Goal: Task Accomplishment & Management: Complete application form

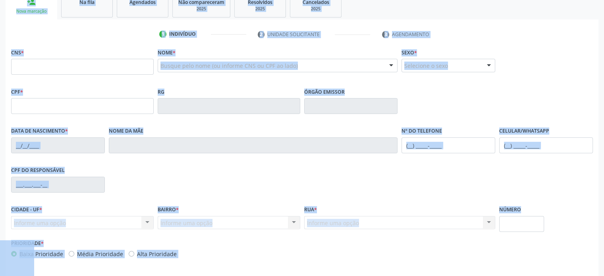
scroll to position [154, 0]
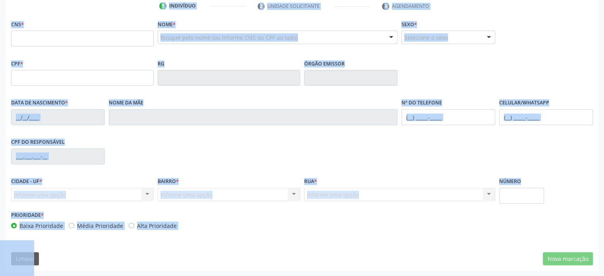
drag, startPoint x: 6, startPoint y: 63, endPoint x: 512, endPoint y: 234, distance: 534.0
click at [512, 234] on div "Acompanhamento Acompanhe a situação das marcações correntes e finalizadas Relat…" at bounding box center [302, 85] width 593 height 371
click at [536, 161] on div "CPF do responsável" at bounding box center [302, 155] width 586 height 39
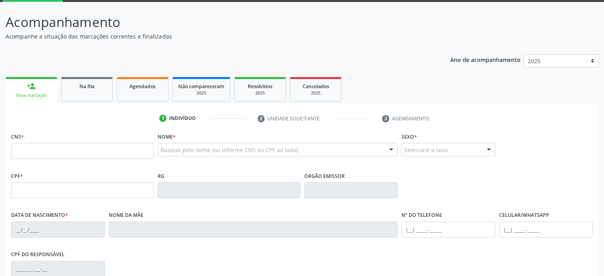
scroll to position [0, 0]
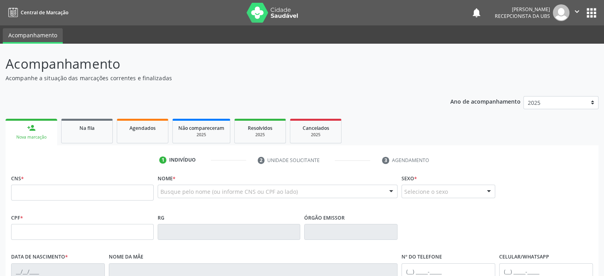
drag, startPoint x: 7, startPoint y: 65, endPoint x: 0, endPoint y: 63, distance: 7.3
click at [0, 63] on div "Acompanhamento Acompanhe a situação das marcações correntes e finalizadas Relat…" at bounding box center [302, 237] width 604 height 387
click at [219, 88] on div "Acompanhamento Acompanhe a situação das marcações correntes e finalizadas Relat…" at bounding box center [302, 239] width 593 height 371
click at [16, 192] on input "text" at bounding box center [82, 193] width 143 height 16
type input "702 5083 3551 7130"
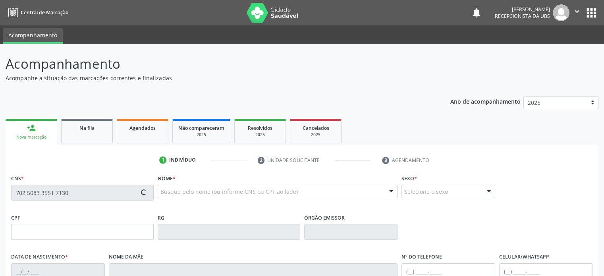
type input "07/09/1941"
type input "Maria Idalina de Jesus"
type input "(74) 99999-9999"
type input "(74) 99934-3123"
type input "97"
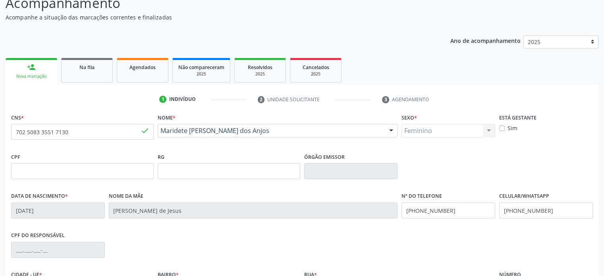
scroll to position [79, 0]
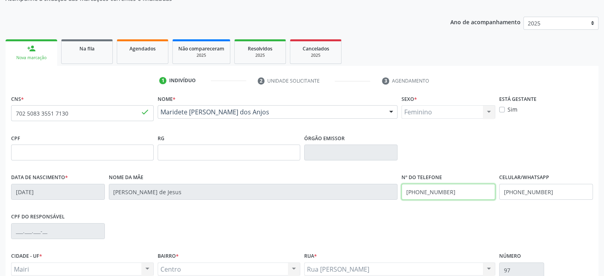
drag, startPoint x: 460, startPoint y: 192, endPoint x: 426, endPoint y: 189, distance: 33.5
click at [426, 189] on input "(74) 99999-9999" at bounding box center [449, 192] width 94 height 16
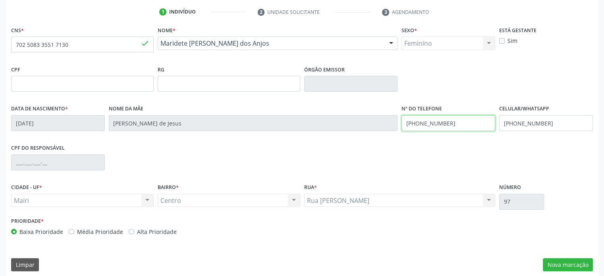
scroll to position [154, 0]
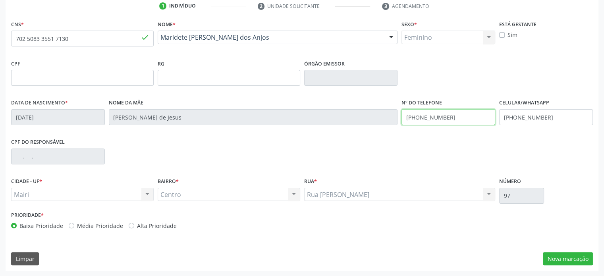
type input "(74) 99934-3123"
click at [110, 224] on label "Média Prioridade" at bounding box center [100, 226] width 46 height 8
click at [74, 224] on input "Média Prioridade" at bounding box center [72, 225] width 6 height 7
radio input "true"
click at [577, 256] on button "Nova marcação" at bounding box center [568, 259] width 50 height 14
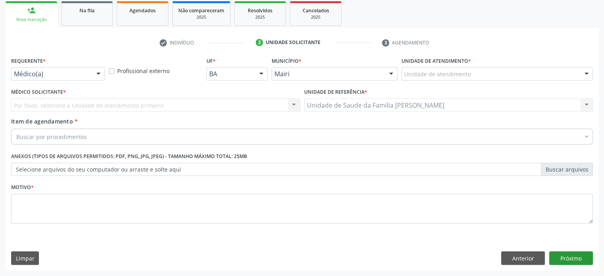
scroll to position [117, 0]
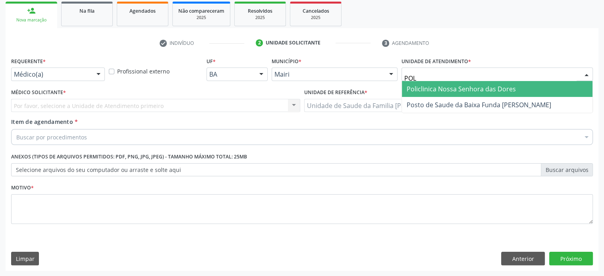
type input "POLI"
click at [467, 90] on span "Policlinica Nossa Senhora das Dores" at bounding box center [461, 89] width 109 height 9
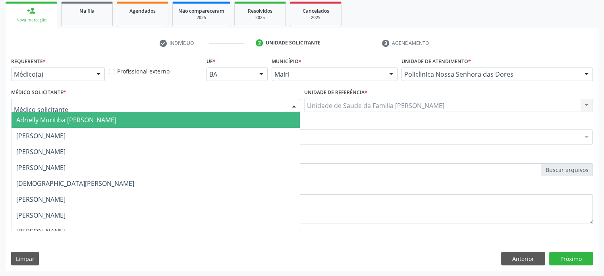
click at [70, 106] on div at bounding box center [155, 106] width 289 height 14
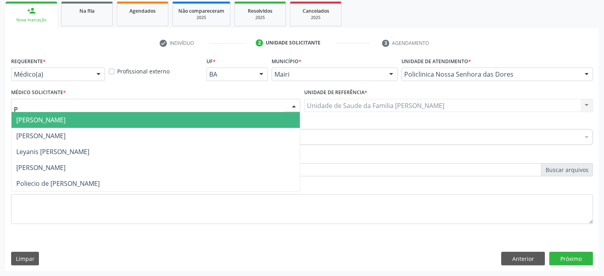
type input "PO"
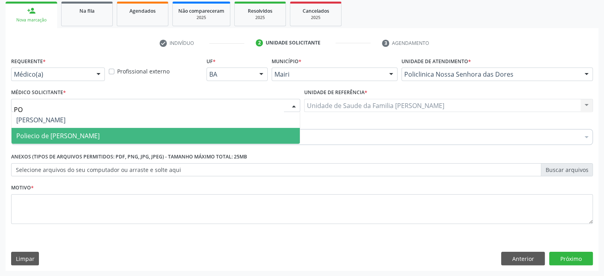
click at [66, 134] on span "Poliecio de Matos Lacerda" at bounding box center [57, 136] width 83 height 9
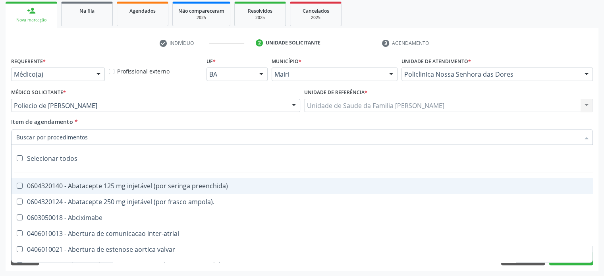
paste input "225155"
type input "225155"
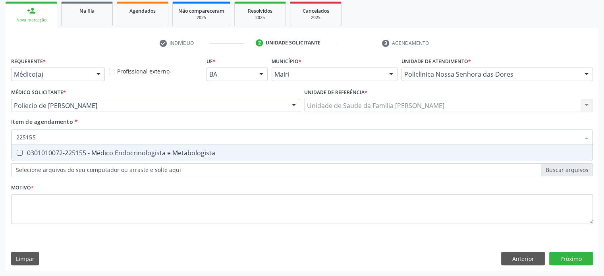
click at [65, 156] on div "0301010072-225155 - Médico Endocrinologista e Metabologista" at bounding box center [302, 153] width 572 height 6
checkbox Metabologista "true"
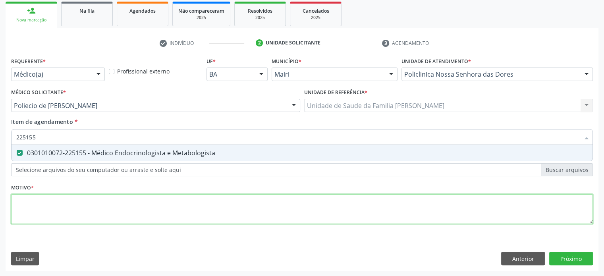
click at [35, 205] on div "Requerente * Médico(a) Médico(a) Enfermeiro(a) Paciente Nenhum resultado encont…" at bounding box center [302, 145] width 582 height 180
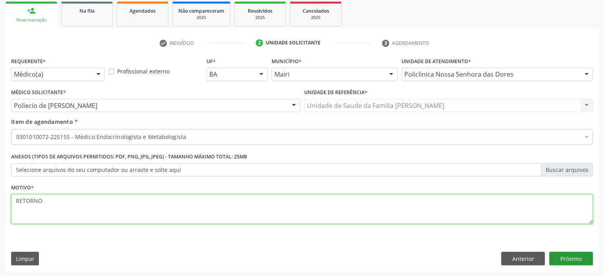
type textarea "RETORNO"
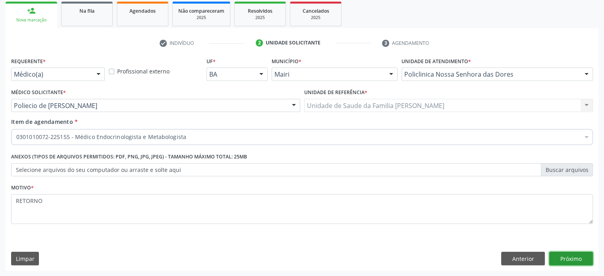
click at [564, 257] on button "Próximo" at bounding box center [572, 259] width 44 height 14
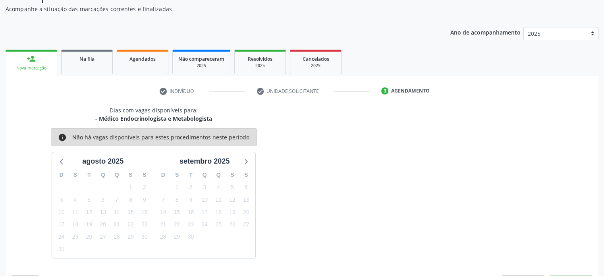
scroll to position [92, 0]
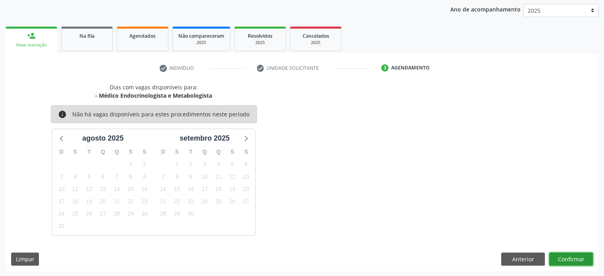
click at [581, 259] on button "Confirmar" at bounding box center [572, 260] width 44 height 14
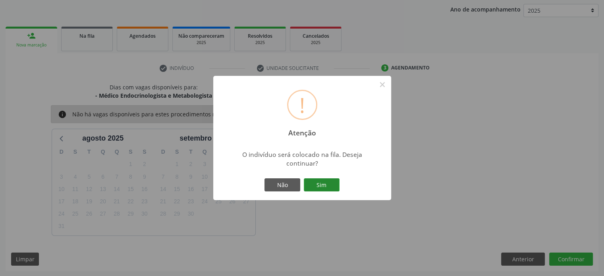
click at [327, 187] on button "Sim" at bounding box center [322, 185] width 36 height 14
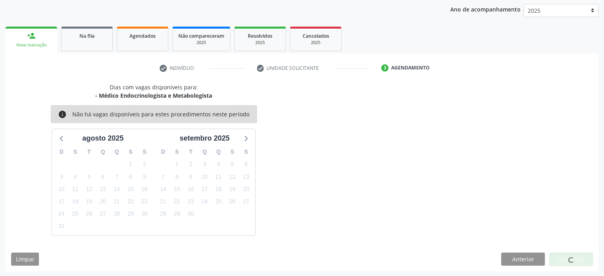
scroll to position [0, 0]
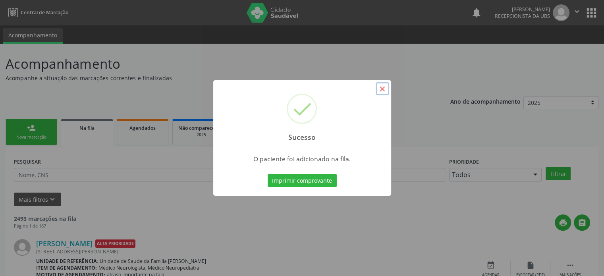
click at [382, 87] on button "×" at bounding box center [383, 89] width 14 height 14
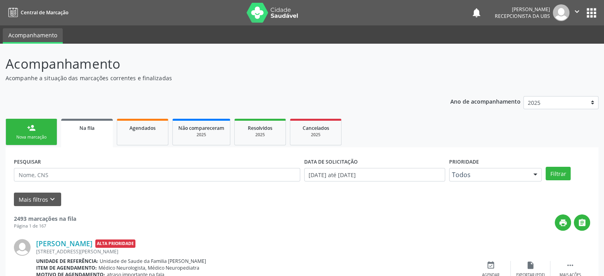
click at [40, 131] on link "person_add Nova marcação" at bounding box center [32, 132] width 52 height 27
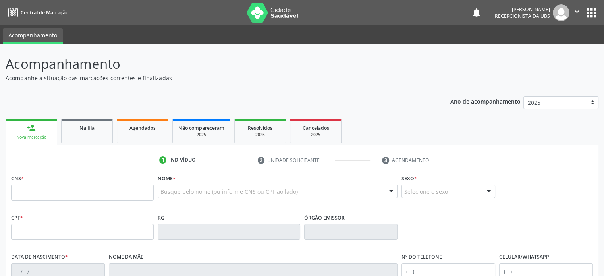
drag, startPoint x: 7, startPoint y: 62, endPoint x: 118, endPoint y: 71, distance: 111.6
click at [118, 71] on p "Acompanhamento" at bounding box center [213, 64] width 415 height 20
click at [144, 66] on p "Acompanhamento" at bounding box center [213, 64] width 415 height 20
click at [20, 197] on input "text" at bounding box center [82, 193] width 143 height 16
drag, startPoint x: 11, startPoint y: 178, endPoint x: 30, endPoint y: 180, distance: 19.1
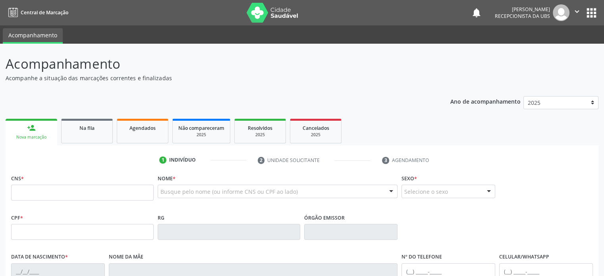
click at [30, 180] on div "CNS *" at bounding box center [82, 186] width 143 height 28
click at [22, 189] on input "text" at bounding box center [82, 193] width 143 height 16
type input "704 2095 6149 5290"
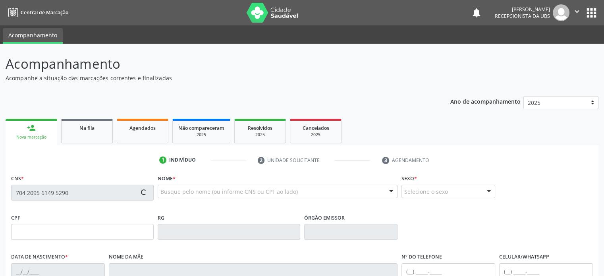
type input "210.424.035-20"
type input "[DATE]"
type input "Diva dos [PERSON_NAME]"
type input "[PHONE_NUMBER]"
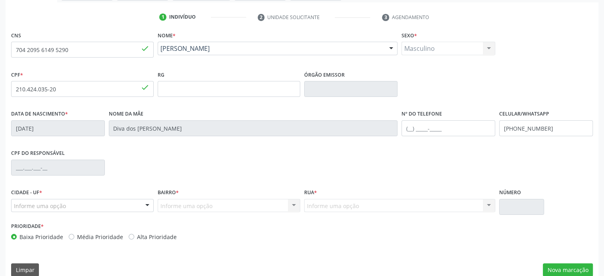
scroll to position [154, 0]
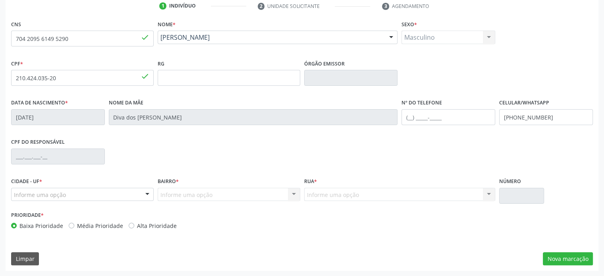
click at [91, 226] on label "Média Prioridade" at bounding box center [100, 226] width 46 height 8
click at [74, 226] on input "Média Prioridade" at bounding box center [72, 225] width 6 height 7
radio input "true"
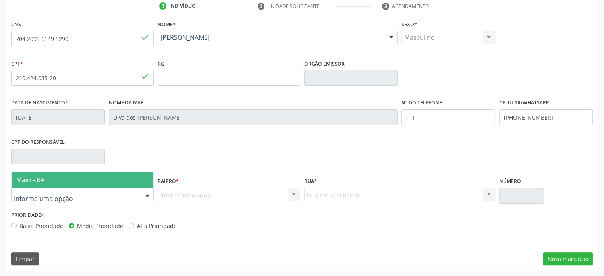
click at [116, 195] on div at bounding box center [82, 195] width 143 height 14
click at [86, 183] on span "Mairi - BA" at bounding box center [83, 180] width 142 height 16
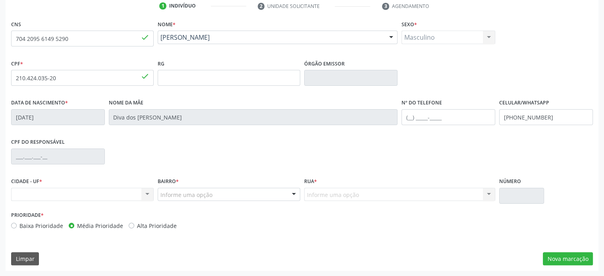
click at [145, 194] on div "Nenhum resultado encontrado para: " " Não há nenhuma opção para ser exibida." at bounding box center [82, 195] width 143 height 14
click at [113, 195] on div "Nenhum resultado encontrado para: " " Não há nenhuma opção para ser exibida." at bounding box center [82, 195] width 143 height 14
click at [62, 197] on div "Nenhum resultado encontrado para: " " Não há nenhuma opção para ser exibida." at bounding box center [82, 195] width 143 height 14
click at [48, 190] on div "Nenhum resultado encontrado para: " " Não há nenhuma opção para ser exibida." at bounding box center [82, 195] width 143 height 14
click at [34, 179] on label "CIDADE - UF *" at bounding box center [26, 182] width 31 height 12
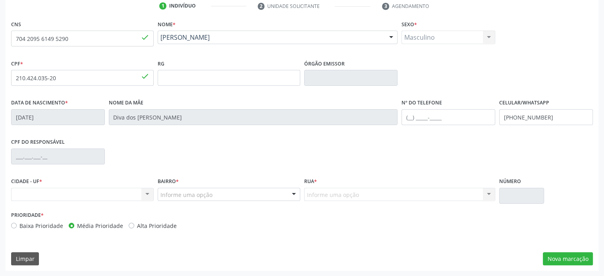
click at [24, 196] on div "Nenhum resultado encontrado para: " " Não há nenhuma opção para ser exibida." at bounding box center [82, 195] width 143 height 14
click at [87, 194] on div "Nenhum resultado encontrado para: " " Não há nenhuma opção para ser exibida." at bounding box center [82, 195] width 143 height 14
click at [147, 188] on div "Nenhum resultado encontrado para: " " Não há nenhuma opção para ser exibida." at bounding box center [82, 195] width 143 height 14
click at [147, 195] on div "Nenhum resultado encontrado para: " " Não há nenhuma opção para ser exibida." at bounding box center [82, 195] width 143 height 14
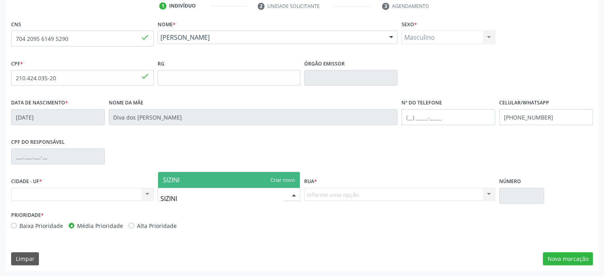
type input "SIZINIO"
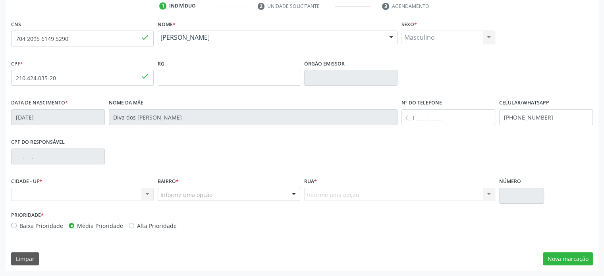
click at [126, 135] on div "Nome da mãe Diva dos Santos Santana" at bounding box center [253, 116] width 293 height 39
click at [134, 196] on div "Nenhum resultado encontrado para: " " Não há nenhuma opção para ser exibida." at bounding box center [82, 195] width 143 height 14
click at [148, 190] on div "Nenhum resultado encontrado para: " " Não há nenhuma opção para ser exibida." at bounding box center [82, 195] width 143 height 14
click at [22, 189] on div "Nenhum resultado encontrado para: " " Não há nenhuma opção para ser exibida." at bounding box center [82, 195] width 143 height 14
click at [408, 116] on input "text" at bounding box center [449, 117] width 94 height 16
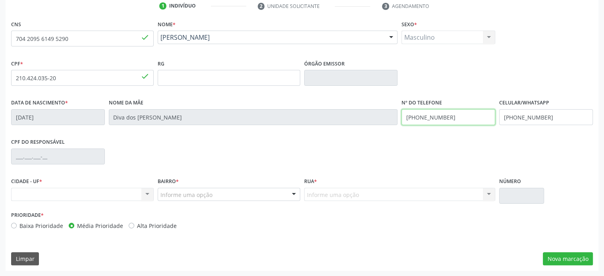
type input "[PHONE_NUMBER]"
click at [80, 195] on div "Nenhum resultado encontrado para: " " Não há nenhuma opção para ser exibida." at bounding box center [82, 195] width 143 height 14
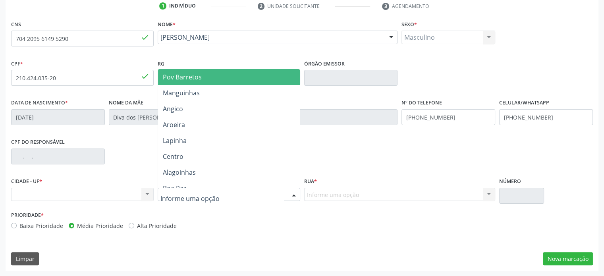
click at [271, 195] on div at bounding box center [229, 195] width 143 height 14
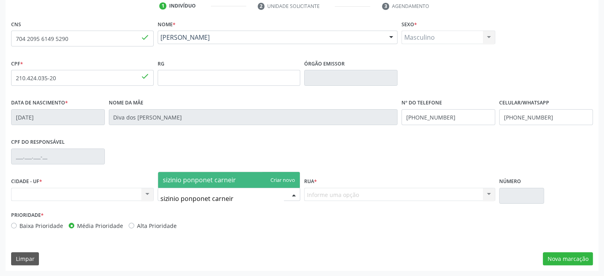
type input "sizinio ponponet carneiro"
click at [246, 176] on span "sizinio ponponet carneiro" at bounding box center [229, 180] width 142 height 16
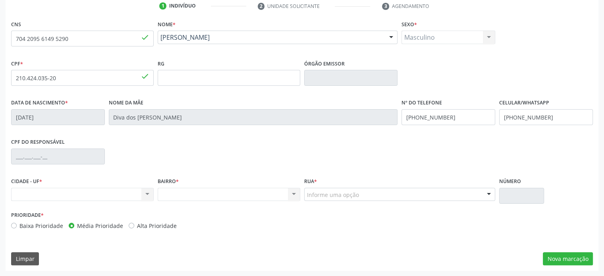
click at [369, 193] on div "Informe uma opção" at bounding box center [400, 195] width 192 height 14
click at [202, 195] on div "Nenhum resultado encontrado para: " " Não há nenhuma opção para ser exibida." at bounding box center [229, 195] width 143 height 14
click at [407, 198] on div "Informe uma opção" at bounding box center [400, 195] width 192 height 14
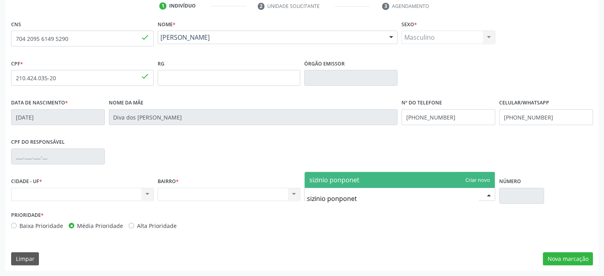
click at [335, 198] on input "sizinio ponponet" at bounding box center [393, 199] width 172 height 16
click at [590, 169] on div "CPF do responsável" at bounding box center [302, 155] width 586 height 39
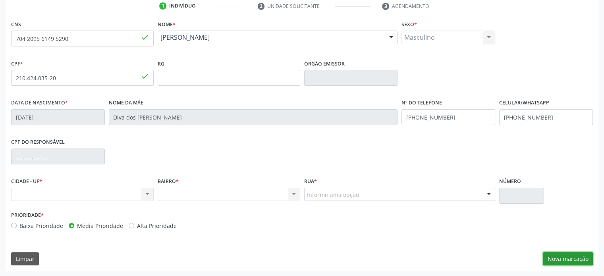
click at [574, 259] on button "Nova marcação" at bounding box center [568, 259] width 50 height 14
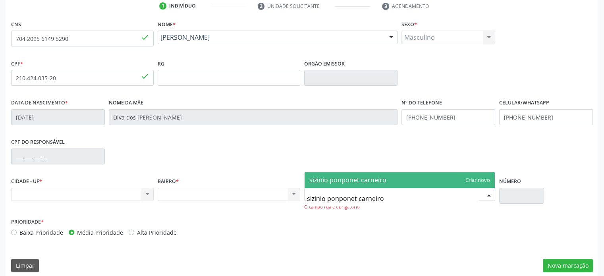
type input "sizinio ponponet carneiro"
click at [65, 193] on div "Nenhum resultado encontrado para: " " Não há nenhuma opção para ser exibida." at bounding box center [82, 195] width 143 height 14
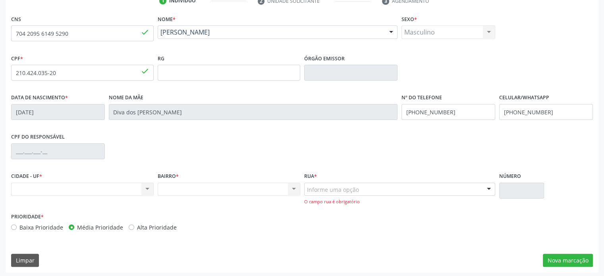
scroll to position [161, 0]
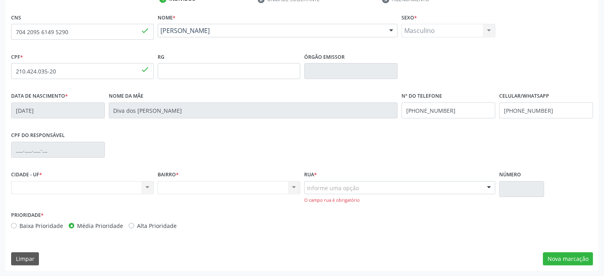
click at [100, 184] on div "Nenhum resultado encontrado para: " " Não há nenhuma opção para ser exibida." at bounding box center [82, 188] width 143 height 14
click at [333, 172] on span "Nenhuma opção encontrada. Digite para adicionar." at bounding box center [387, 173] width 154 height 9
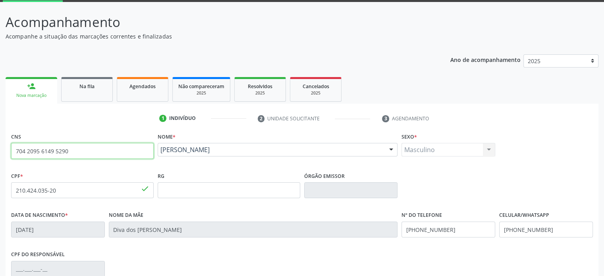
drag, startPoint x: 77, startPoint y: 149, endPoint x: 11, endPoint y: 150, distance: 66.4
click at [11, 150] on input "704 2095 6149 5290" at bounding box center [82, 151] width 143 height 16
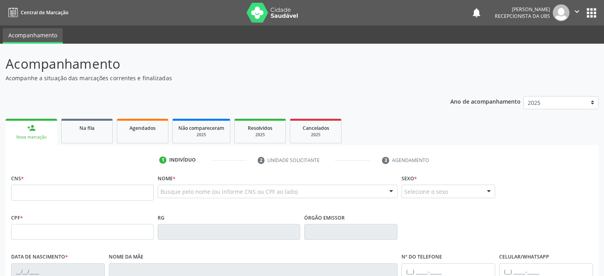
scroll to position [42, 0]
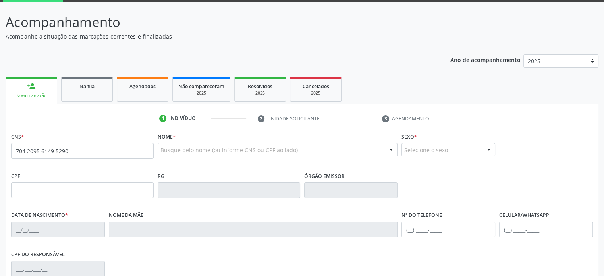
type input "704 2095 6149 5290"
type input "210.424.035-20"
type input "[DATE]"
type input "Diva dos [PERSON_NAME]"
type input "[PHONE_NUMBER]"
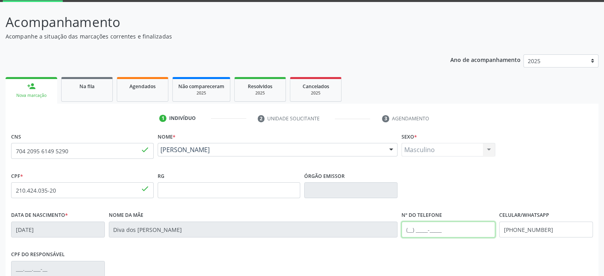
click at [412, 229] on input "text" at bounding box center [449, 230] width 94 height 16
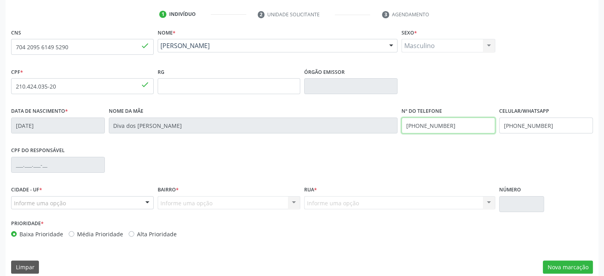
scroll to position [154, 0]
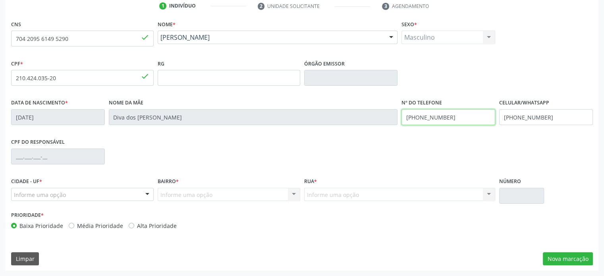
type input "[PHONE_NUMBER]"
click at [148, 194] on div at bounding box center [147, 195] width 12 height 14
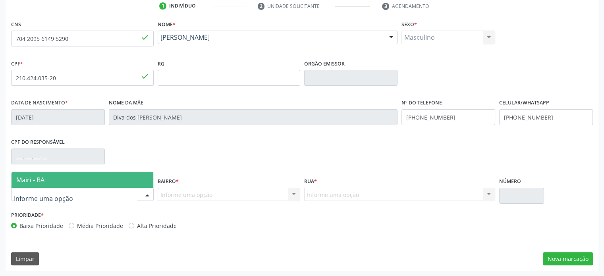
click at [80, 178] on span "Mairi - BA" at bounding box center [83, 180] width 142 height 16
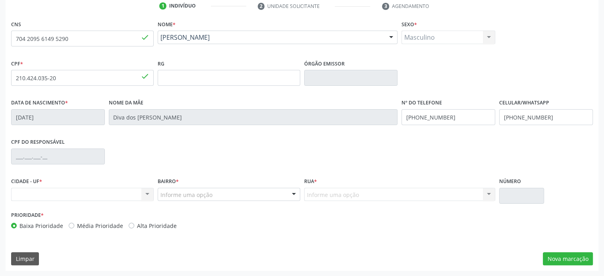
click at [292, 193] on div at bounding box center [294, 195] width 12 height 14
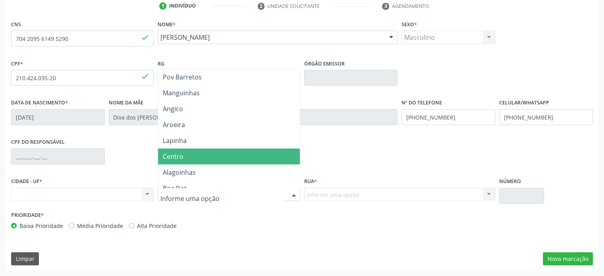
click at [232, 157] on span "Centro" at bounding box center [229, 157] width 142 height 16
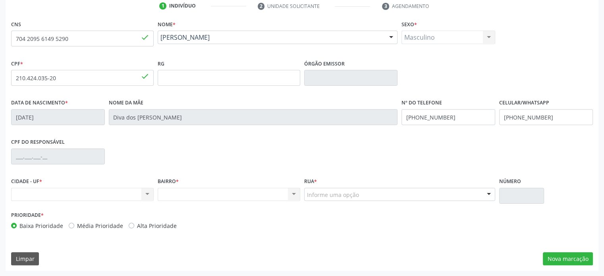
click at [394, 191] on div "Informe uma opção" at bounding box center [400, 195] width 192 height 14
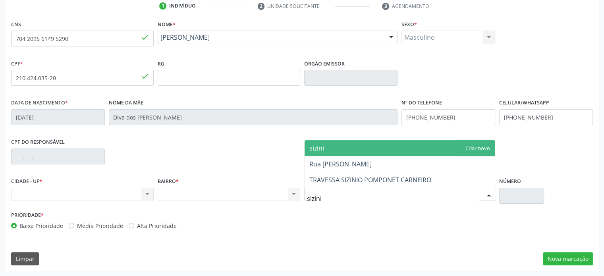
type input "sizinio"
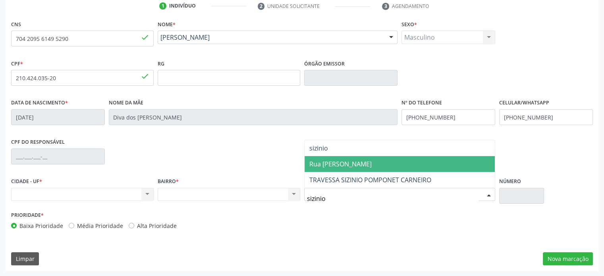
click at [372, 162] on span "Rua [PERSON_NAME]" at bounding box center [341, 164] width 62 height 9
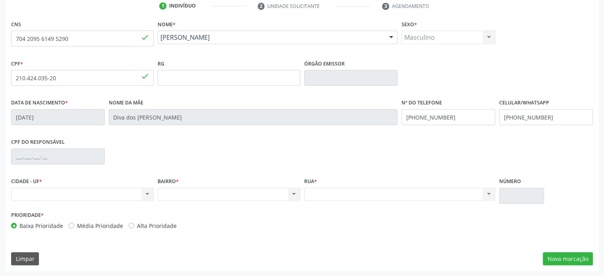
click at [95, 223] on label "Média Prioridade" at bounding box center [100, 226] width 46 height 8
click at [74, 223] on input "Média Prioridade" at bounding box center [72, 225] width 6 height 7
radio input "true"
click at [579, 259] on button "Nova marcação" at bounding box center [568, 259] width 50 height 14
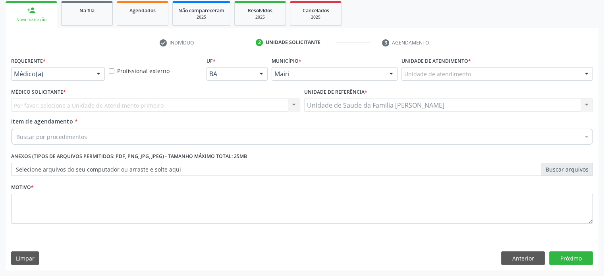
scroll to position [117, 0]
click at [392, 74] on div at bounding box center [391, 75] width 12 height 14
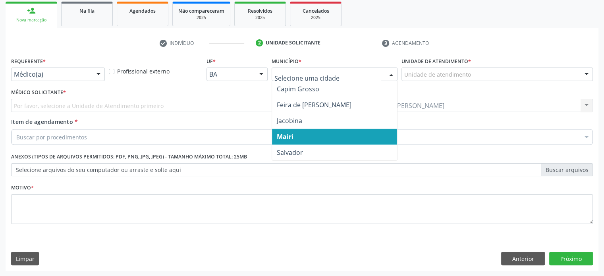
click at [314, 141] on span "Mairi" at bounding box center [335, 137] width 126 height 16
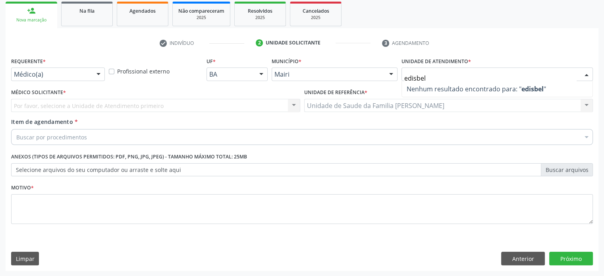
click at [432, 91] on span "Nenhum resultado encontrado para: " edisbel "" at bounding box center [476, 89] width 139 height 9
click at [464, 76] on input "edisbel" at bounding box center [490, 78] width 172 height 16
click at [540, 86] on strong "edisbel" at bounding box center [533, 89] width 22 height 9
drag, startPoint x: 444, startPoint y: 76, endPoint x: 386, endPoint y: 77, distance: 58.4
click at [386, 77] on div "Requerente * Médico(a) Médico(a) Enfermeiro(a) Paciente Nenhum resultado encont…" at bounding box center [302, 70] width 586 height 31
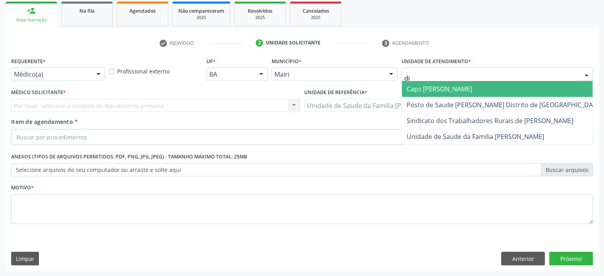
type input "dil"
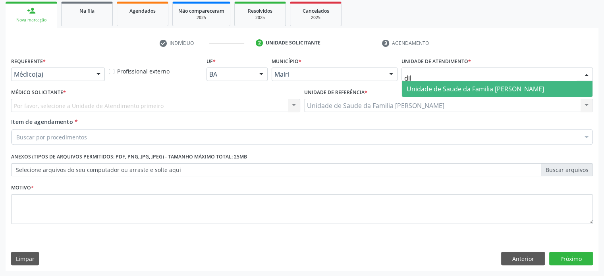
click at [453, 87] on span "Unidade de Saude da Familia [PERSON_NAME]" at bounding box center [475, 89] width 137 height 9
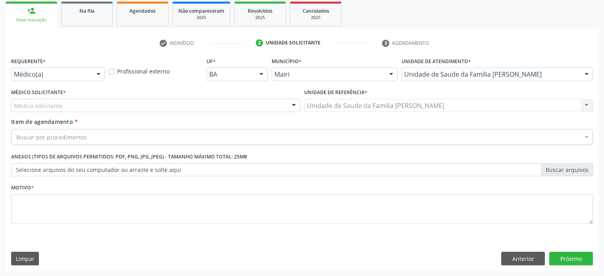
click at [79, 107] on div "Médico solicitante" at bounding box center [155, 106] width 289 height 14
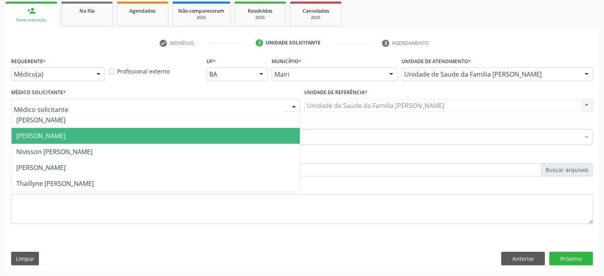
click at [66, 137] on span "[PERSON_NAME]" at bounding box center [40, 136] width 49 height 9
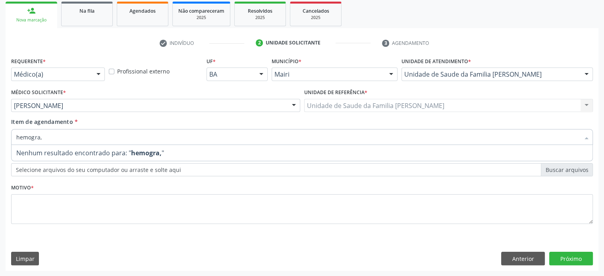
type input "hemogra"
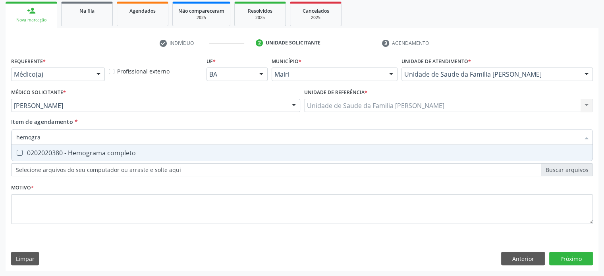
click at [65, 150] on div "0202020380 - Hemograma completo" at bounding box center [302, 153] width 572 height 6
checkbox completo "true"
drag, startPoint x: 58, startPoint y: 135, endPoint x: 12, endPoint y: 134, distance: 46.1
click at [12, 134] on div "hemogra" at bounding box center [302, 137] width 582 height 16
type input "g"
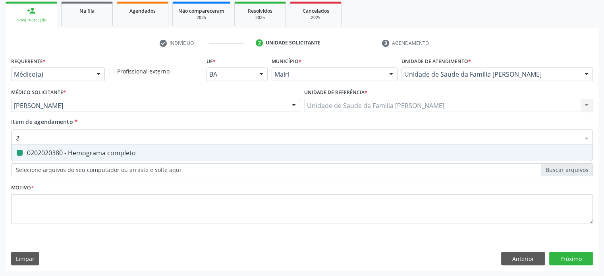
checkbox completo "false"
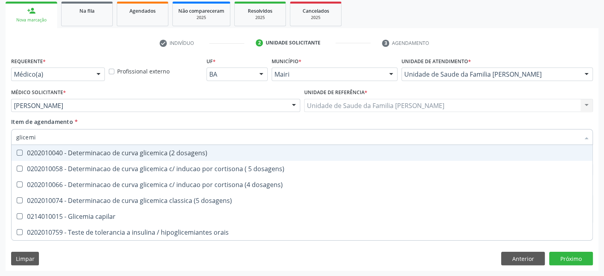
type input "glicemia"
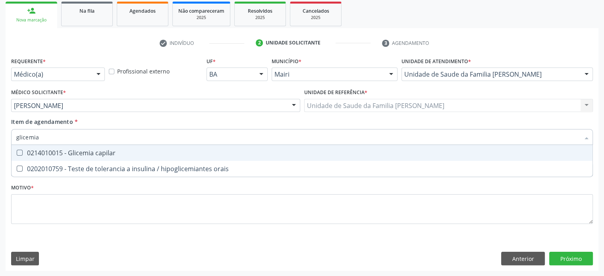
click at [50, 151] on div "0214010015 - Glicemia capilar" at bounding box center [302, 153] width 572 height 6
checkbox capilar "true"
drag, startPoint x: 52, startPoint y: 141, endPoint x: 4, endPoint y: 139, distance: 47.7
click at [4, 139] on div "Acompanhamento Acompanhe a situação das marcações correntes e finalizadas Relat…" at bounding box center [302, 101] width 604 height 350
type input "u"
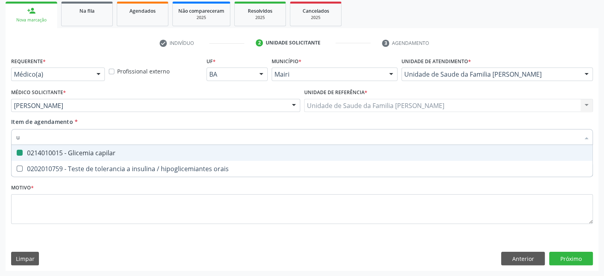
checkbox capilar "false"
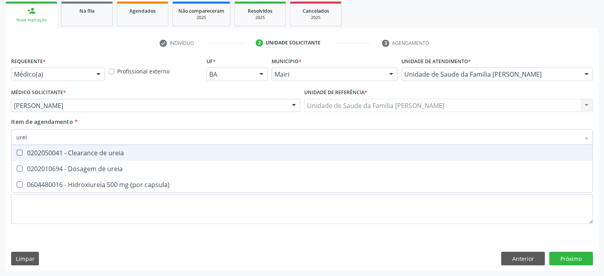
type input "ureia"
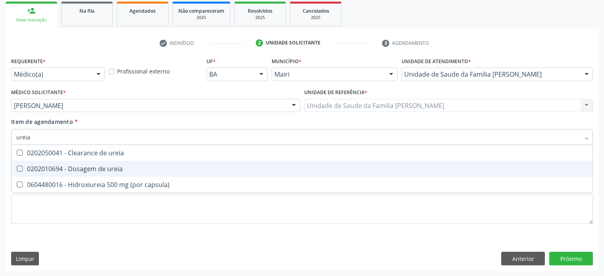
click at [69, 172] on div "0202010694 - Dosagem de ureia" at bounding box center [302, 169] width 572 height 6
checkbox ureia "true"
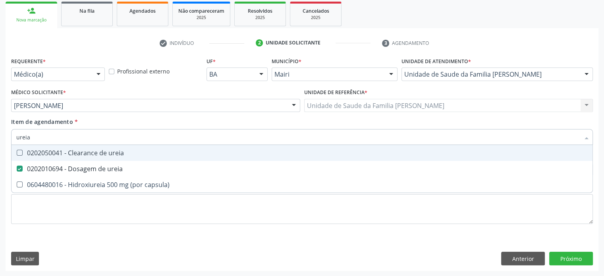
drag, startPoint x: 34, startPoint y: 134, endPoint x: 6, endPoint y: 137, distance: 27.6
click at [6, 137] on div "Requerente * Médico(a) Médico(a) Enfermeiro(a) Paciente Nenhum resultado encont…" at bounding box center [302, 163] width 593 height 216
type input "c"
checkbox ureia "false"
type input "creatinina"
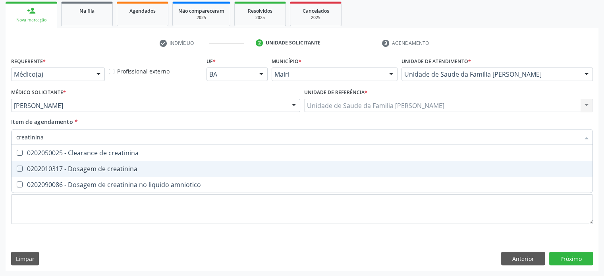
click at [33, 166] on div "0202010317 - Dosagem de creatinina" at bounding box center [302, 169] width 572 height 6
checkbox creatinina "true"
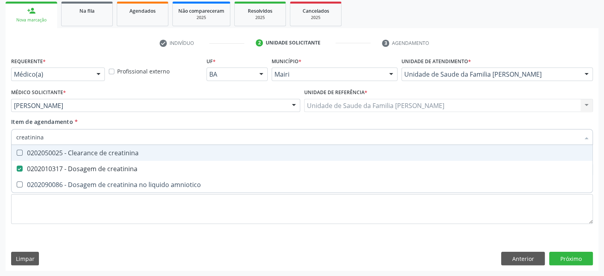
drag, startPoint x: 60, startPoint y: 139, endPoint x: 9, endPoint y: 137, distance: 51.3
click at [9, 137] on div "Item de agendamento * creatinina Desfazer seleção 0202050025 - Clearance de cre…" at bounding box center [302, 133] width 586 height 31
type input "tt"
checkbox creatinina "false"
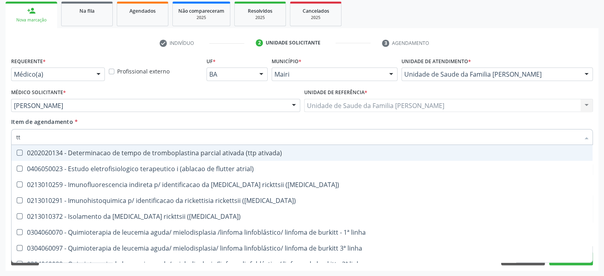
type input "ttp"
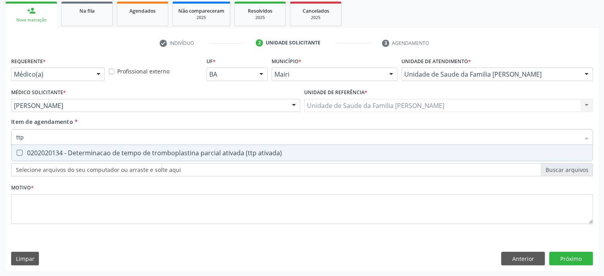
click at [71, 152] on div "0202020134 - Determinacao de tempo de tromboplastina parcial ativada (ttp ativa…" at bounding box center [302, 153] width 572 height 6
checkbox ativada\) "true"
drag, startPoint x: 39, startPoint y: 134, endPoint x: 12, endPoint y: 134, distance: 27.0
click at [12, 134] on div "ttp" at bounding box center [302, 137] width 582 height 16
type input "t"
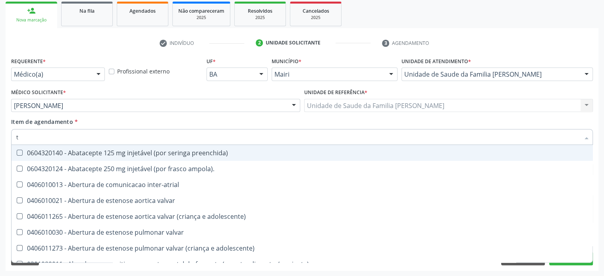
checkbox preenchida\) "false"
type input "tp"
checkbox preenchida\) "true"
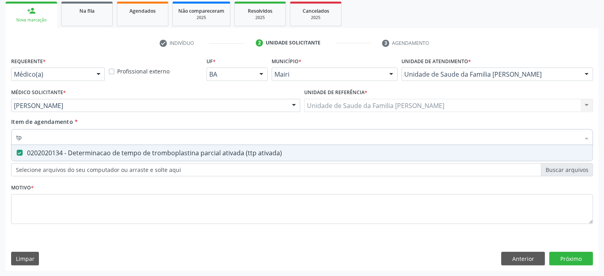
drag, startPoint x: 27, startPoint y: 137, endPoint x: 13, endPoint y: 137, distance: 14.3
click at [13, 137] on div "tp" at bounding box center [302, 137] width 582 height 16
type input "t"
checkbox ativada\) "false"
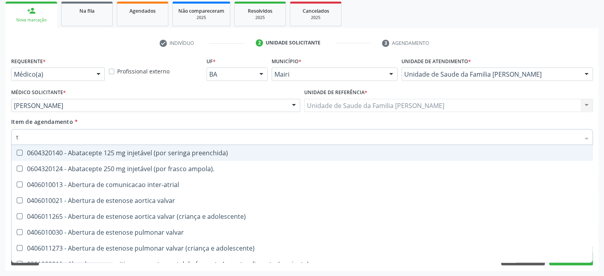
type input "te"
checkbox hemodialise "true"
type input "tem"
checkbox queimado "true"
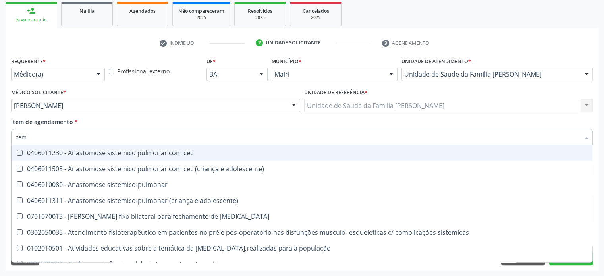
type input "temp"
checkbox tempo "true"
checkbox ativada\) "false"
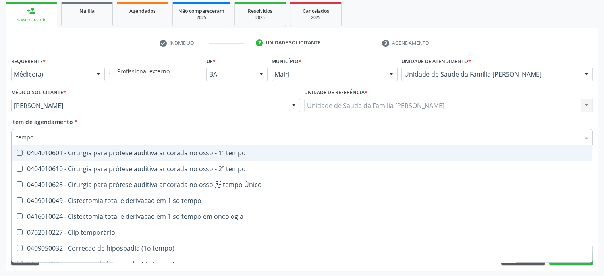
type input "tempo d"
checkbox tempo\) "true"
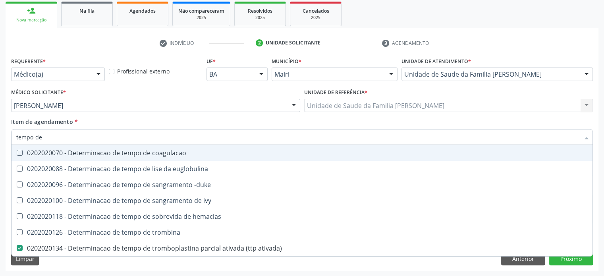
type input "tempo de"
click at [81, 152] on div "0202020070 - Determinacao de tempo de coagulacao" at bounding box center [302, 153] width 572 height 6
checkbox coagulacao "true"
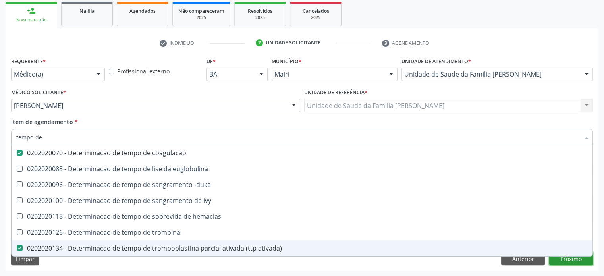
click at [569, 261] on div "Requerente * Médico(a) Médico(a) Enfermeiro(a) Paciente Nenhum resultado encont…" at bounding box center [302, 163] width 593 height 216
checkbox euglobulina "true"
checkbox -duke "true"
checkbox ivy "true"
checkbox hemacias "true"
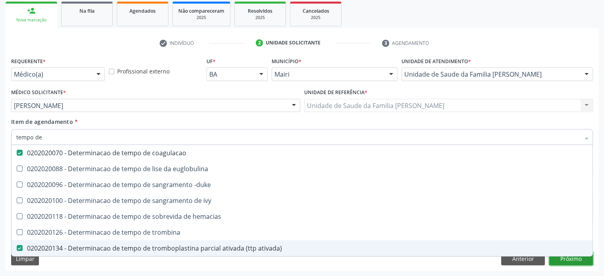
checkbox trombina "true"
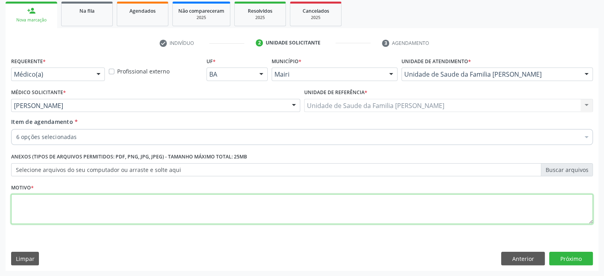
click at [25, 197] on textarea at bounding box center [302, 209] width 582 height 30
type textarea "a"
type textarea "AVALIAÇÃO"
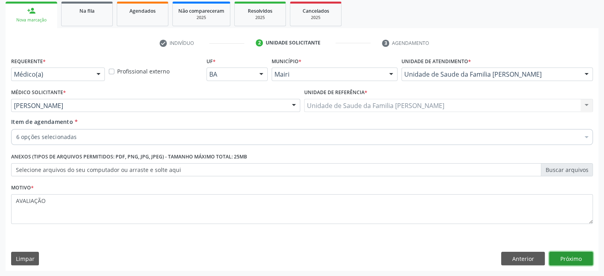
click at [581, 259] on button "Próximo" at bounding box center [572, 259] width 44 height 14
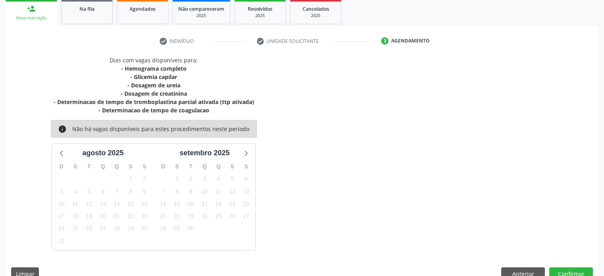
scroll to position [134, 0]
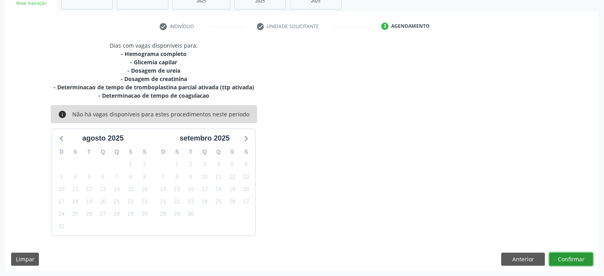
click at [571, 259] on button "Confirmar" at bounding box center [572, 260] width 44 height 14
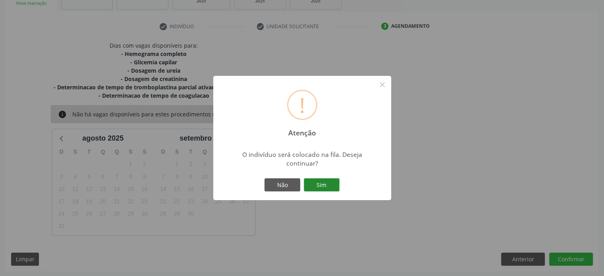
click at [320, 185] on button "Sim" at bounding box center [322, 185] width 36 height 14
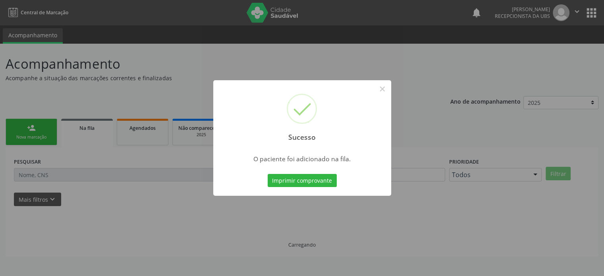
scroll to position [0, 0]
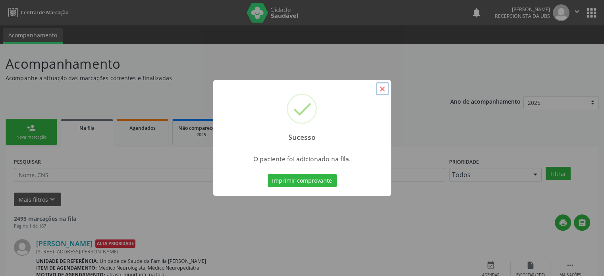
click at [381, 88] on button "×" at bounding box center [383, 89] width 14 height 14
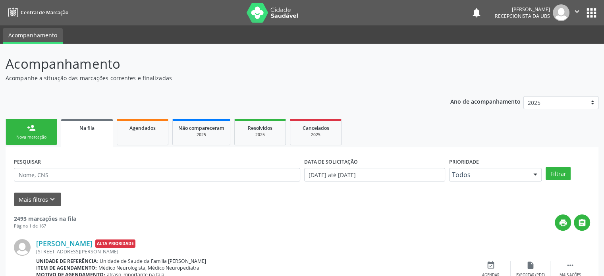
click at [27, 132] on div "person_add" at bounding box center [31, 128] width 9 height 9
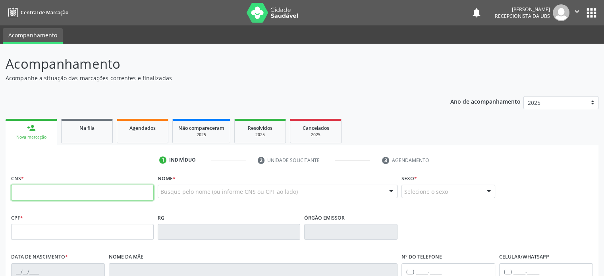
click at [62, 198] on input "text" at bounding box center [82, 193] width 143 height 16
type input "898 0027 7309 0839"
type input "084.354.785-56"
type input "[DATE]"
type input "[PERSON_NAME]"
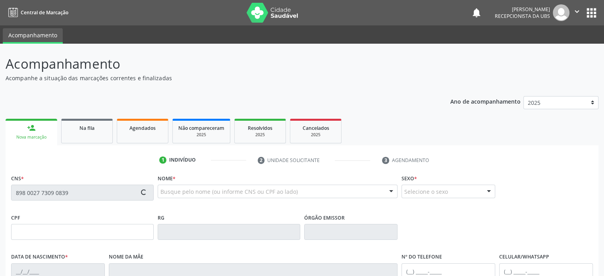
type input "[PHONE_NUMBER]"
type input "25"
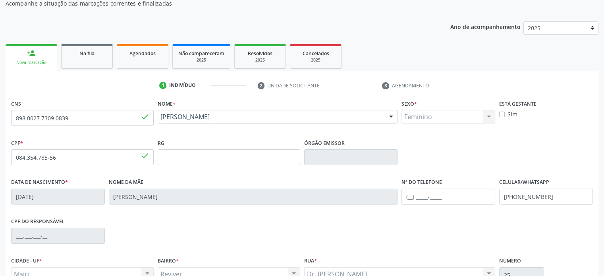
scroll to position [154, 0]
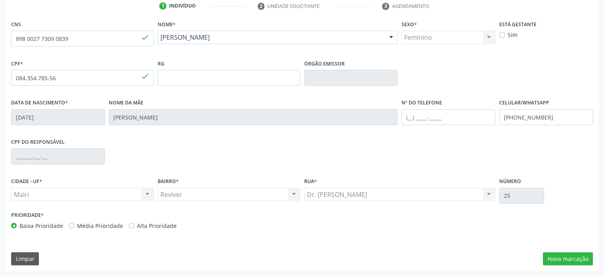
click at [149, 226] on label "Alta Prioridade" at bounding box center [157, 226] width 40 height 8
click at [134, 226] on input "Alta Prioridade" at bounding box center [132, 225] width 6 height 7
radio input "true"
click at [567, 257] on button "Nova marcação" at bounding box center [568, 259] width 50 height 14
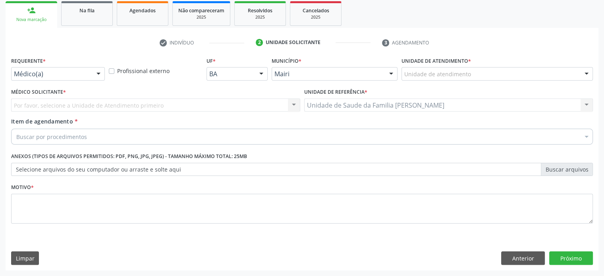
scroll to position [117, 0]
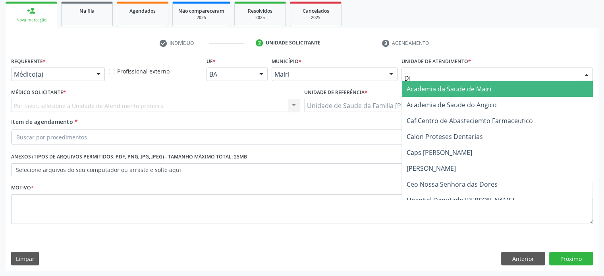
type input "DIL"
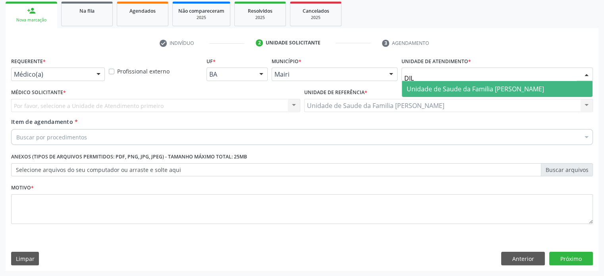
click at [444, 89] on span "Unidade de Saude da Familia [PERSON_NAME]" at bounding box center [475, 89] width 137 height 9
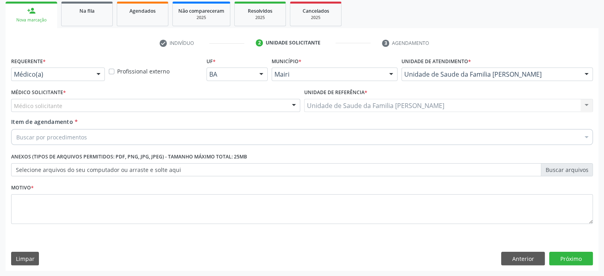
click at [88, 106] on div "Médico solicitante" at bounding box center [155, 106] width 289 height 14
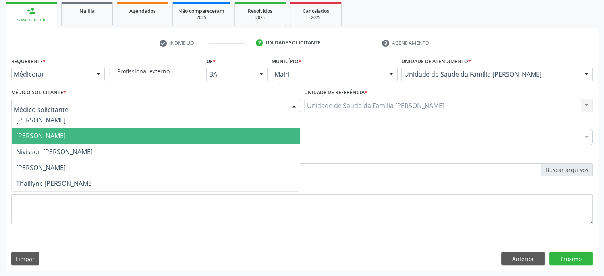
click at [66, 134] on span "[PERSON_NAME]" at bounding box center [40, 136] width 49 height 9
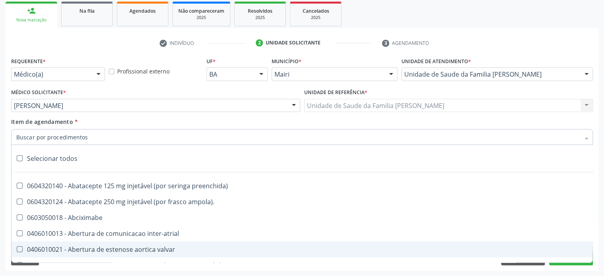
paste input "0205020143"
type input "0205020143"
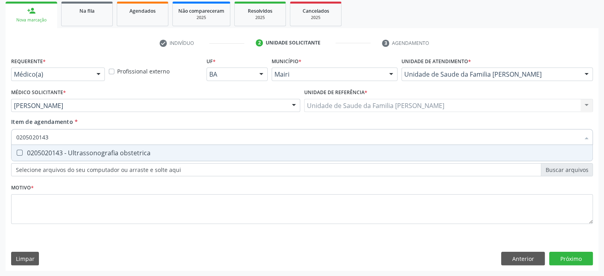
click at [69, 154] on div "0205020143 - Ultrassonografia obstetrica" at bounding box center [302, 153] width 572 height 6
checkbox obstetrica "true"
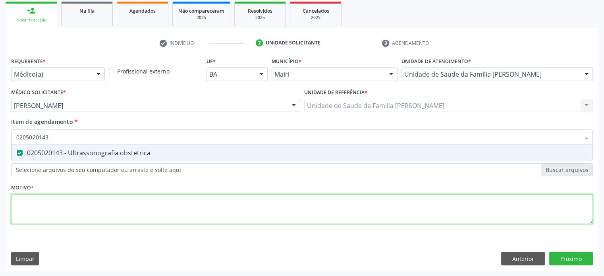
click at [54, 204] on div "Requerente * Médico(a) Médico(a) Enfermeiro(a) Paciente Nenhum resultado encont…" at bounding box center [302, 145] width 582 height 180
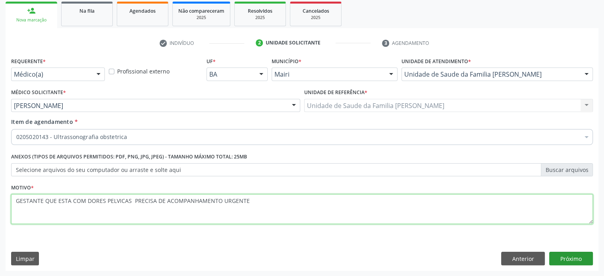
type textarea "GESTANTE QUE ESTA COM DORES PELVICAS PRECISA DE ACOMPANHAMENTO URGENTE"
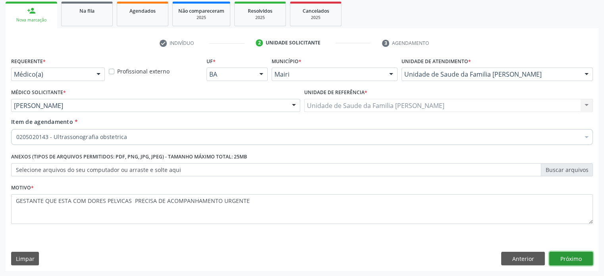
click at [570, 257] on button "Próximo" at bounding box center [572, 259] width 44 height 14
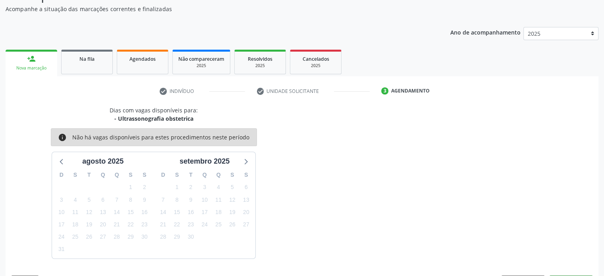
scroll to position [92, 0]
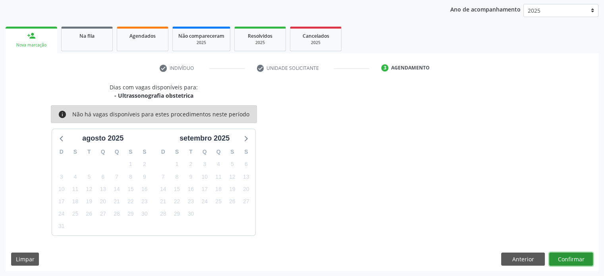
click at [576, 258] on button "Confirmar" at bounding box center [572, 260] width 44 height 14
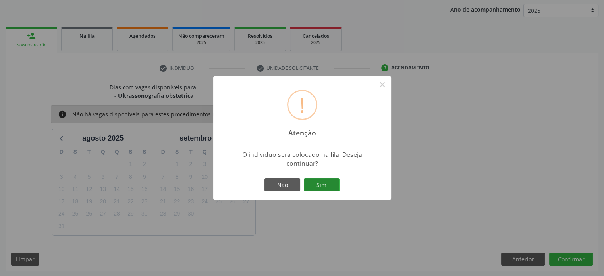
click at [318, 185] on button "Sim" at bounding box center [322, 185] width 36 height 14
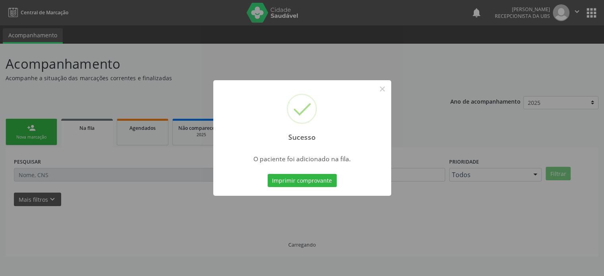
scroll to position [0, 0]
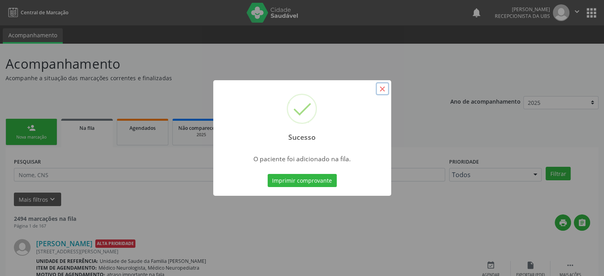
click at [381, 89] on button "×" at bounding box center [383, 89] width 14 height 14
